Goal: Task Accomplishment & Management: Manage account settings

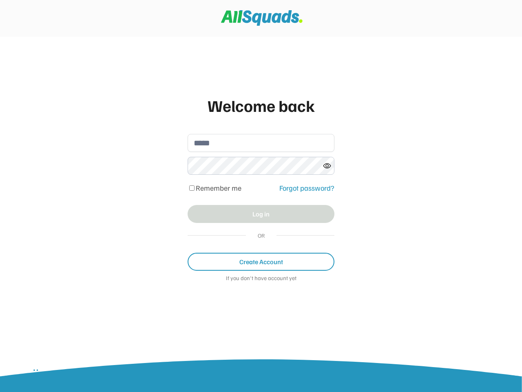
click at [261, 196] on div "Welcome back Remember me Forgot password? Log in OR Create Account If you don't…" at bounding box center [260, 192] width 163 height 214
click at [261, 192] on div "Remember me Forgot password?" at bounding box center [261, 188] width 147 height 14
click at [261, 105] on div "Welcome back" at bounding box center [261, 105] width 147 height 24
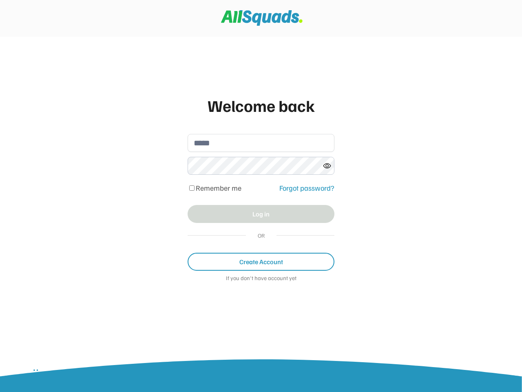
click at [261, 143] on input "email" at bounding box center [261, 143] width 147 height 18
click at [327, 166] on icon at bounding box center [327, 166] width 8 height 8
click at [261, 188] on div "Remember me" at bounding box center [231, 188] width 87 height 8
